Goal: Complete application form

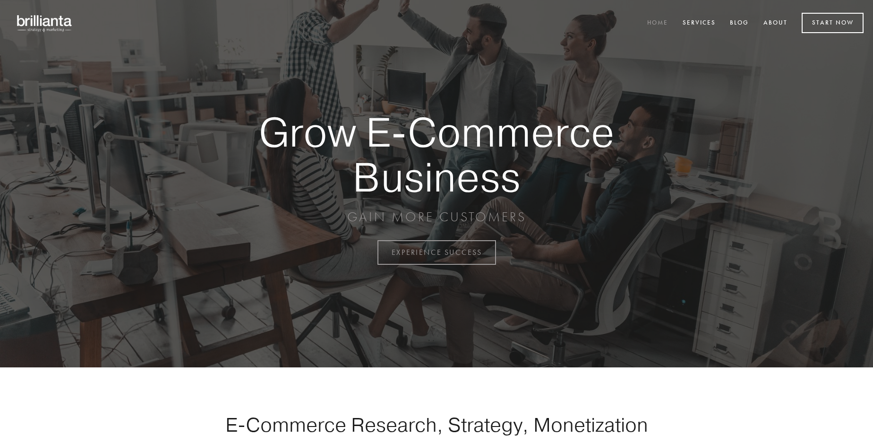
scroll to position [2477, 0]
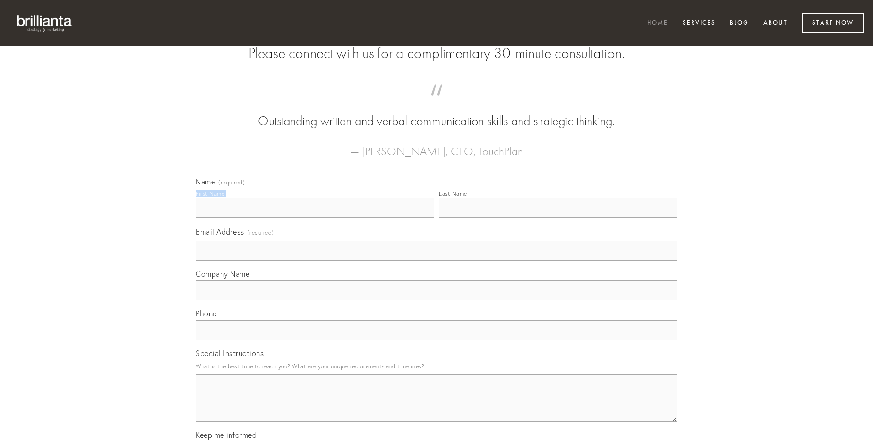
type input "[PERSON_NAME]"
click at [558, 217] on input "Last Name" at bounding box center [558, 208] width 239 height 20
type input "[PERSON_NAME]"
click at [437, 260] on input "Email Address (required)" at bounding box center [437, 251] width 482 height 20
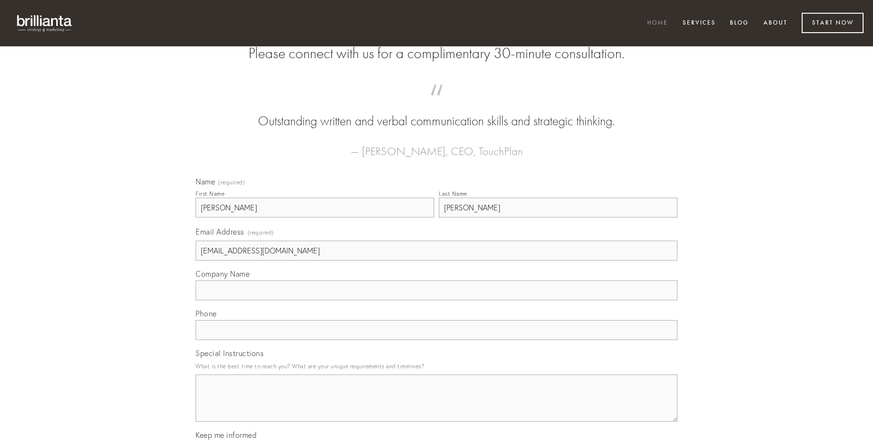
type input "[EMAIL_ADDRESS][DOMAIN_NAME]"
click at [437, 300] on input "Company Name" at bounding box center [437, 290] width 482 height 20
type input "inflammatio"
click at [437, 340] on input "text" at bounding box center [437, 330] width 482 height 20
click at [437, 406] on textarea "Special Instructions" at bounding box center [437, 397] width 482 height 47
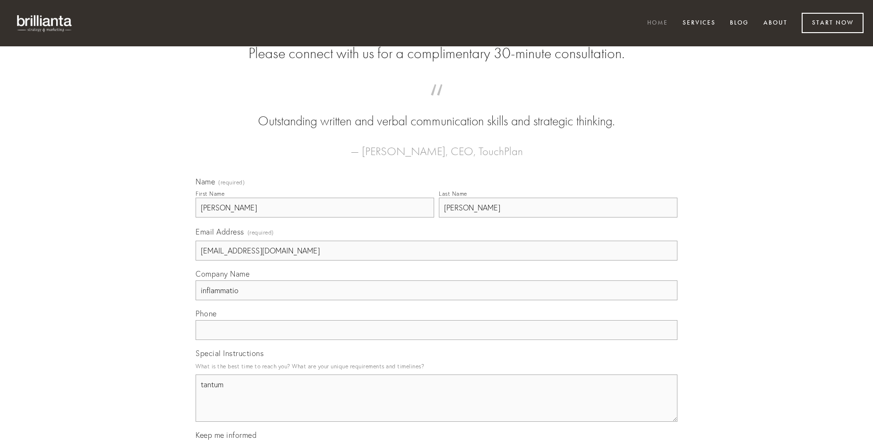
type textarea "tantum"
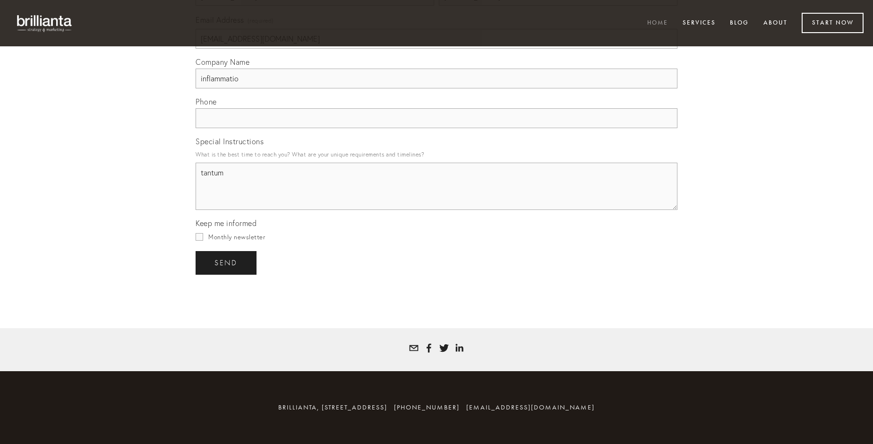
click at [227, 262] on span "send" at bounding box center [226, 262] width 23 height 9
